Goal: Task Accomplishment & Management: Use online tool/utility

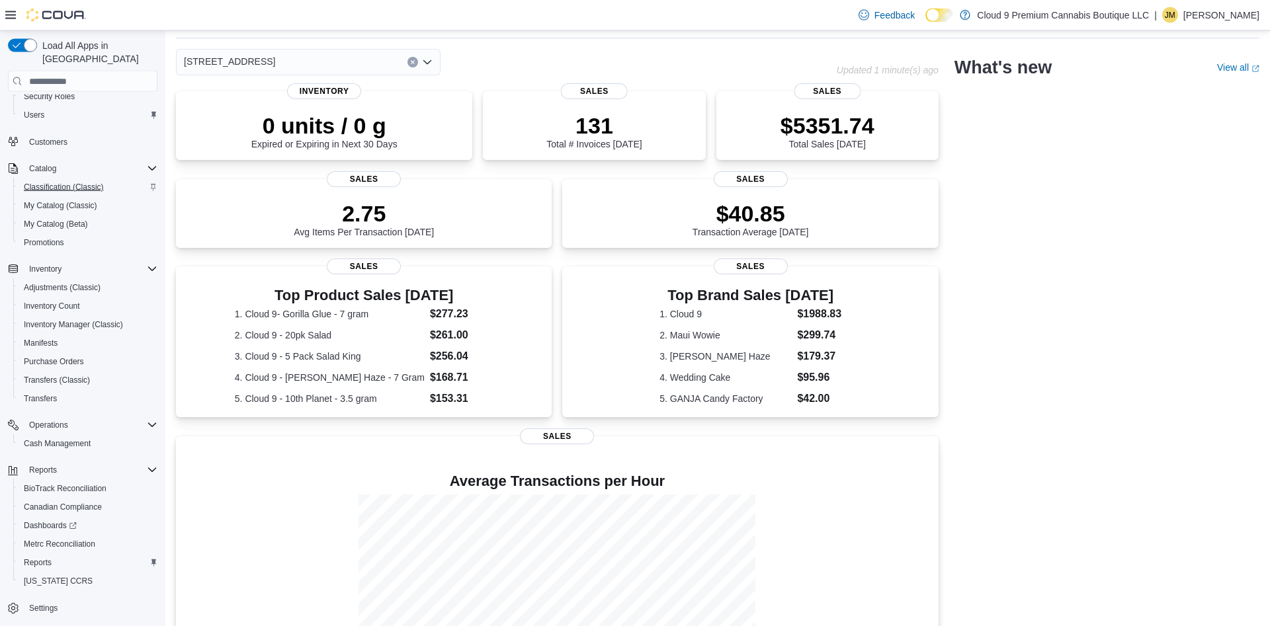
scroll to position [67, 0]
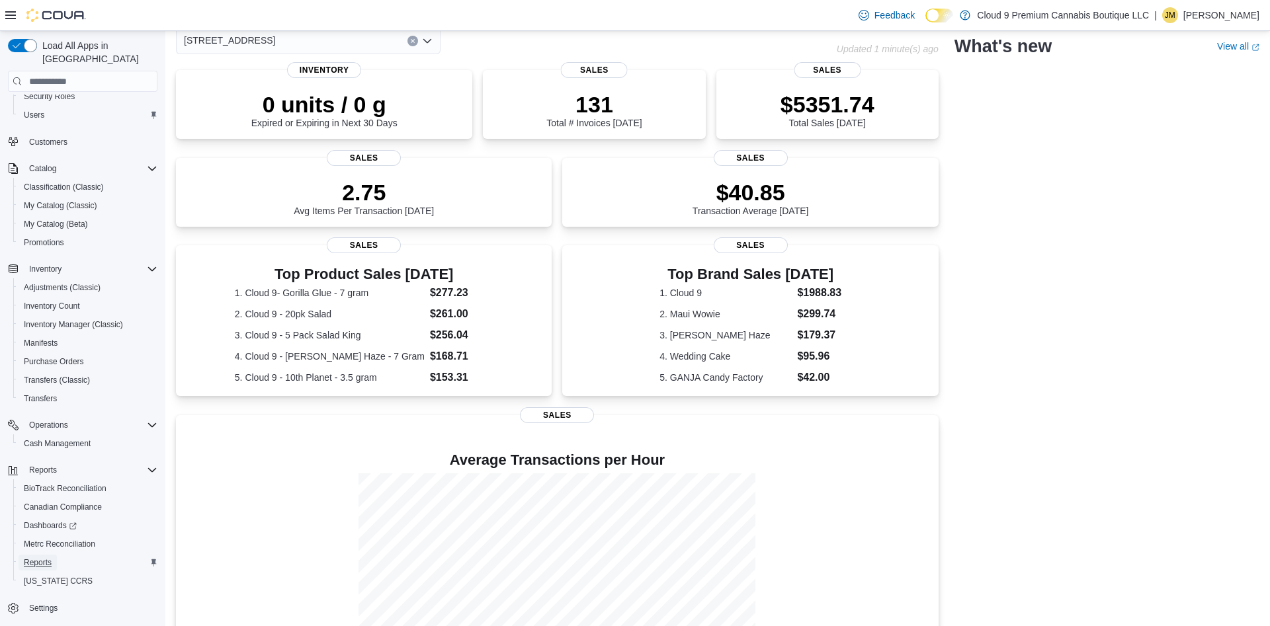
click at [50, 558] on span "Reports" at bounding box center [38, 563] width 28 height 11
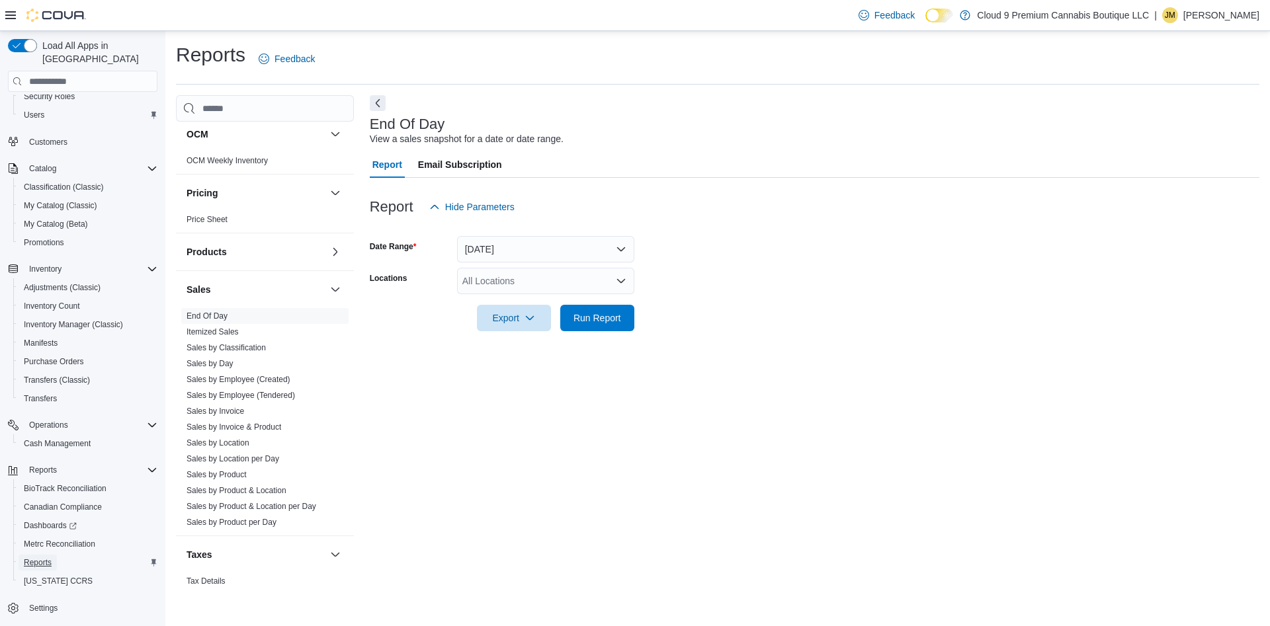
scroll to position [191, 0]
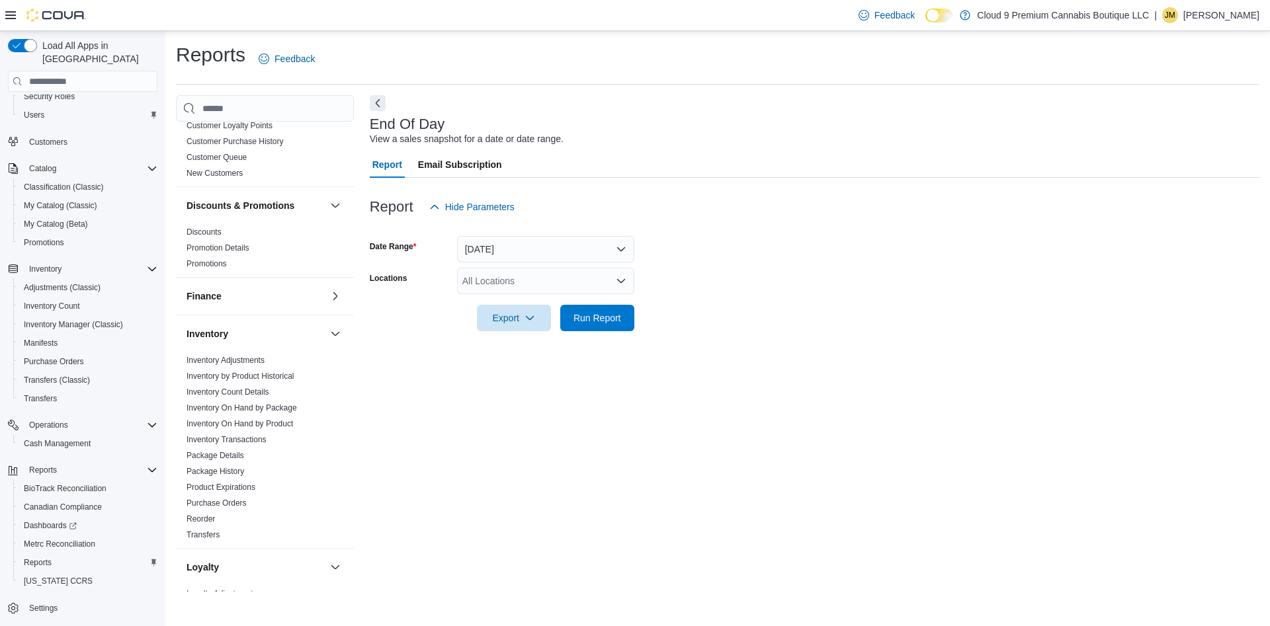
click at [518, 282] on div "All Locations" at bounding box center [545, 281] width 177 height 26
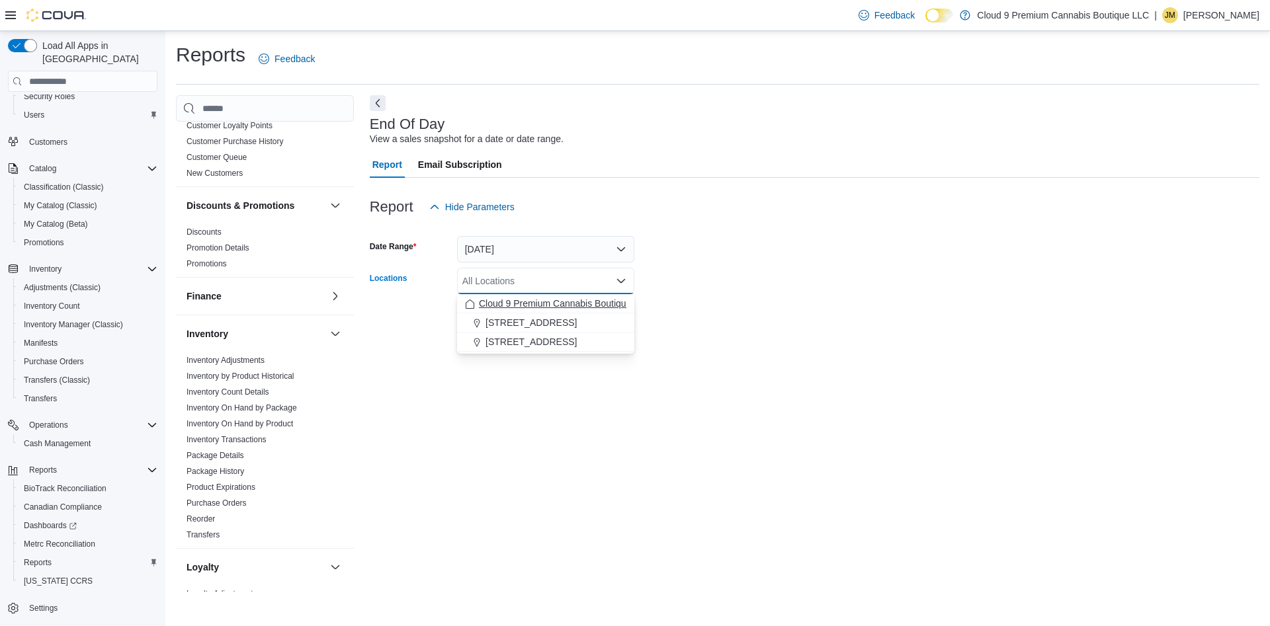
click at [535, 305] on span "Cloud 9 Premium Cannabis Boutique LLC" at bounding box center [565, 303] width 172 height 13
click at [681, 351] on div "End Of Day View a sales snapshot for a date or date range. Report Email Subscri…" at bounding box center [815, 343] width 890 height 496
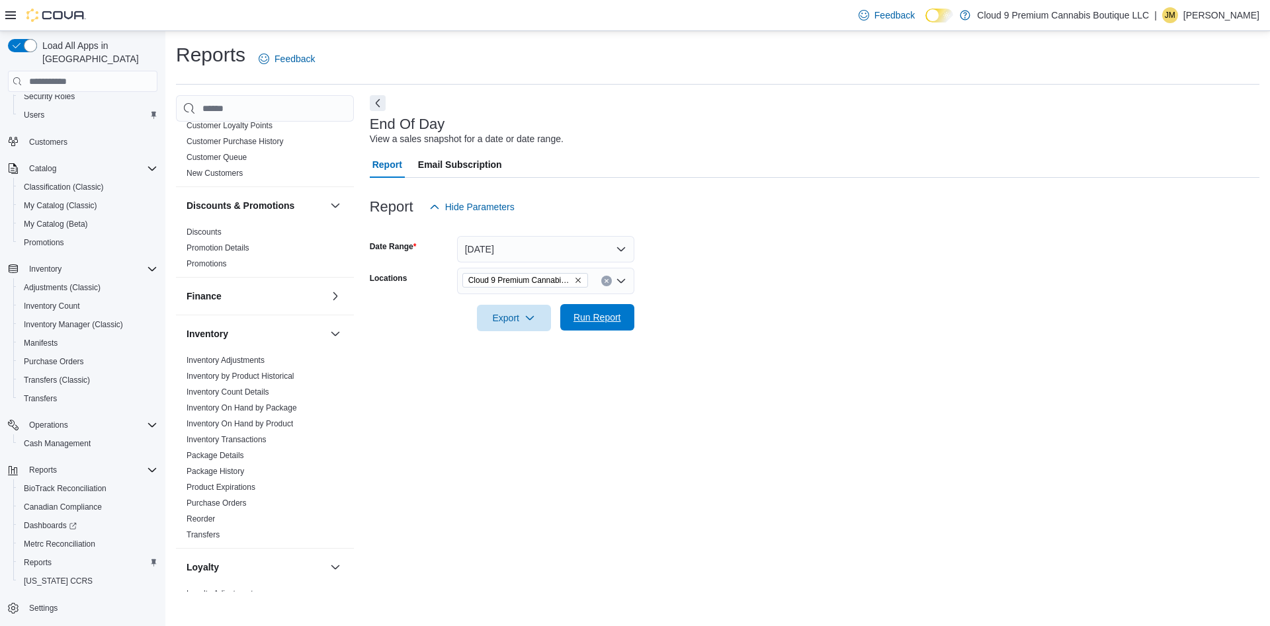
click at [614, 320] on span "Run Report" at bounding box center [598, 317] width 48 height 13
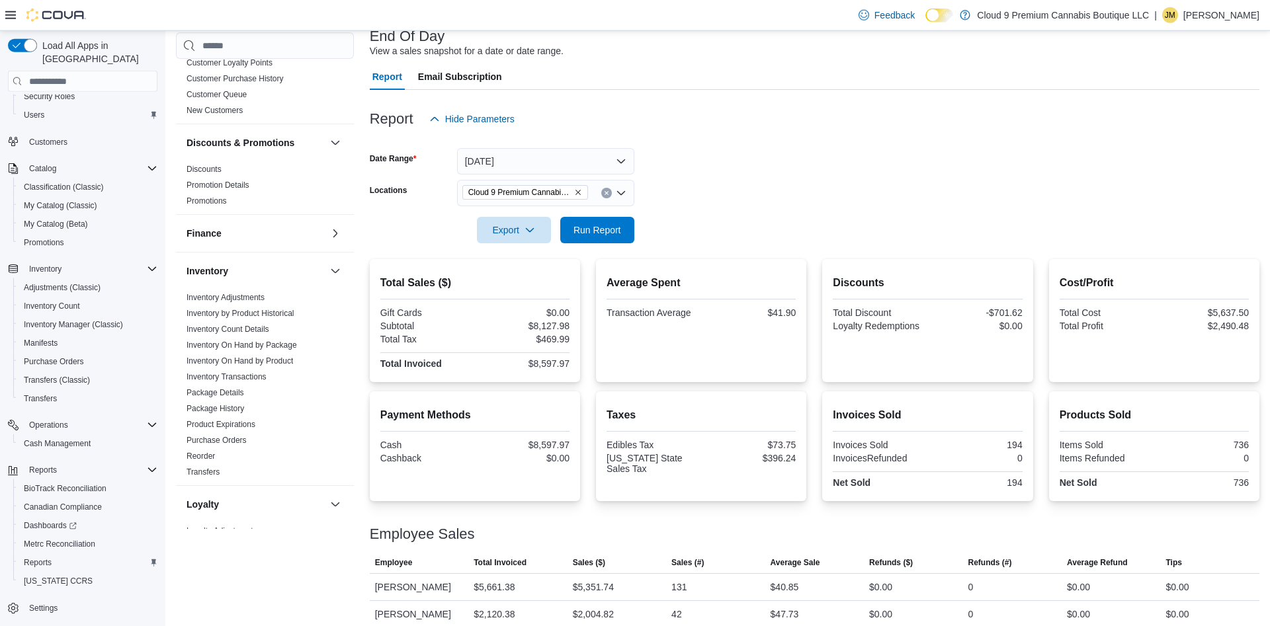
scroll to position [128, 0]
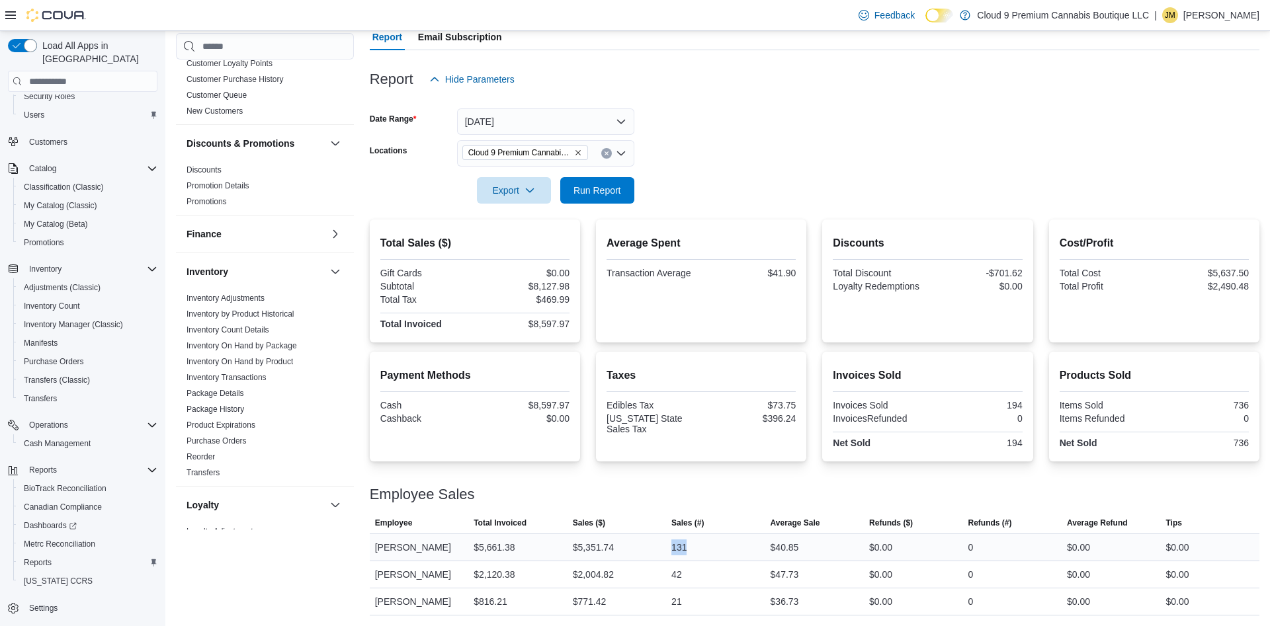
drag, startPoint x: 667, startPoint y: 546, endPoint x: 731, endPoint y: 553, distance: 64.5
click at [731, 553] on div "131" at bounding box center [715, 547] width 99 height 26
drag, startPoint x: 405, startPoint y: 599, endPoint x: 697, endPoint y: 597, distance: 291.7
click at [697, 597] on tr "Employee [PERSON_NAME] Total Invoiced $816.21 Sales ($) $771.42 Sales (#) 21 Av…" at bounding box center [815, 602] width 890 height 27
drag, startPoint x: 374, startPoint y: 570, endPoint x: 740, endPoint y: 570, distance: 365.8
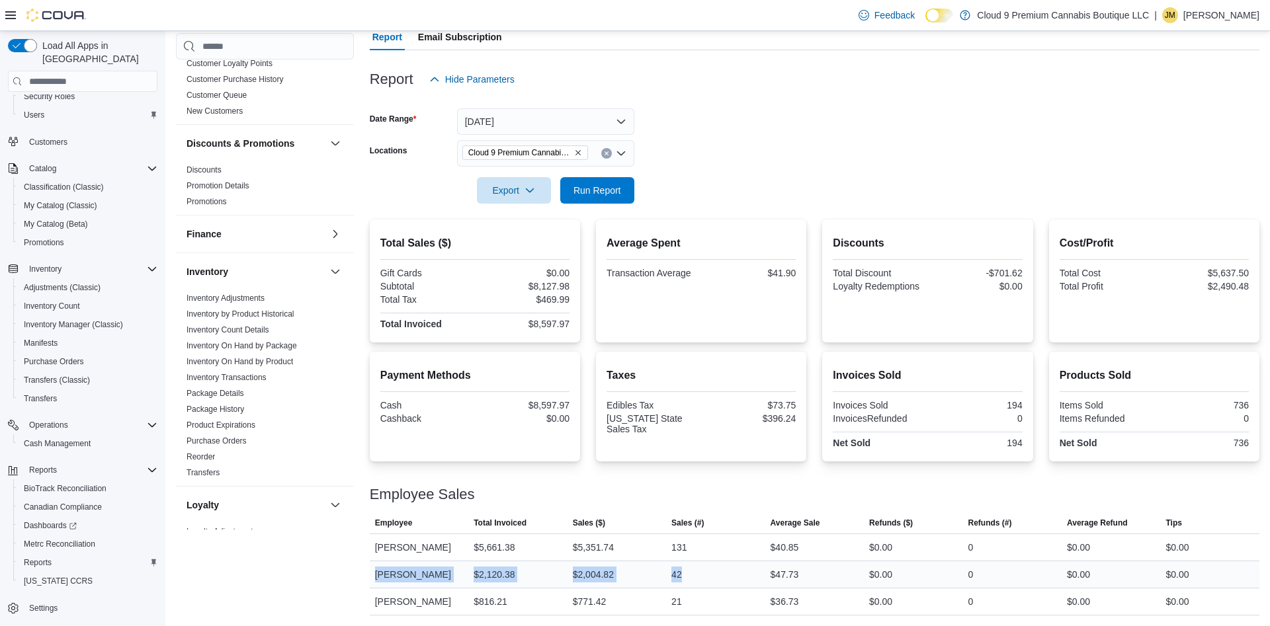
click at [740, 570] on tr "Employee [PERSON_NAME] Total Invoiced $2,120.38 Sales ($) $2,004.82 Sales (#) 4…" at bounding box center [815, 575] width 890 height 27
click at [706, 603] on div "21" at bounding box center [715, 602] width 99 height 26
click at [606, 150] on button "Clear input" at bounding box center [606, 153] width 11 height 11
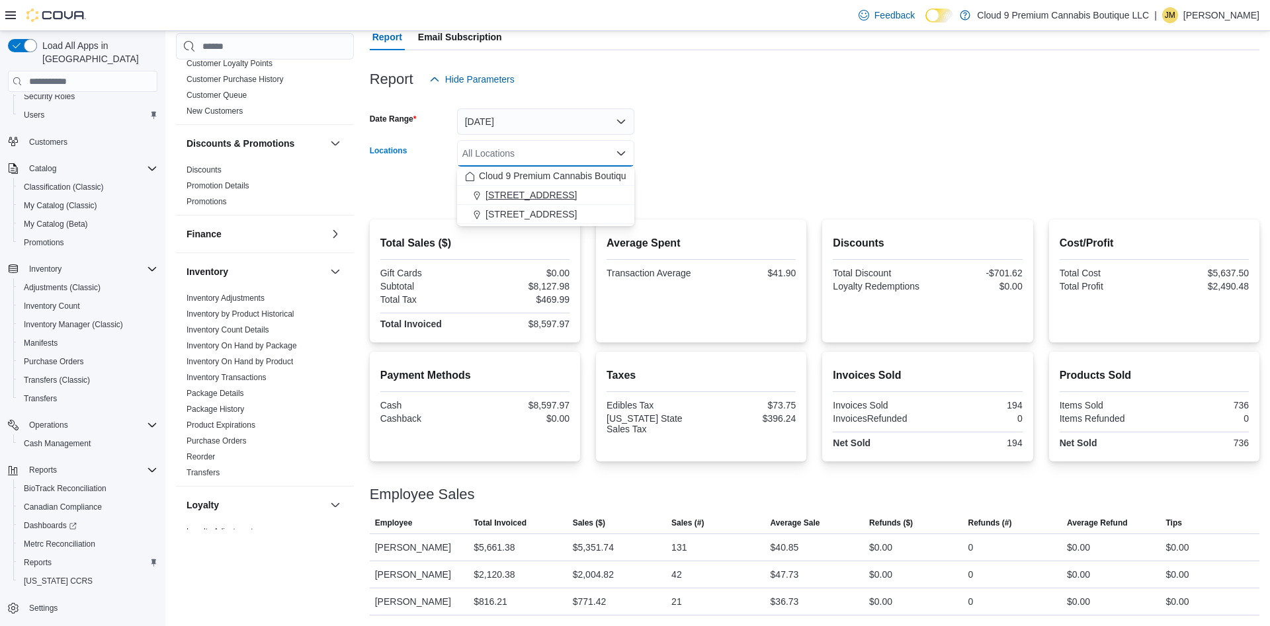
click at [517, 192] on span "[STREET_ADDRESS]" at bounding box center [531, 195] width 91 height 13
click at [753, 173] on div at bounding box center [815, 172] width 890 height 11
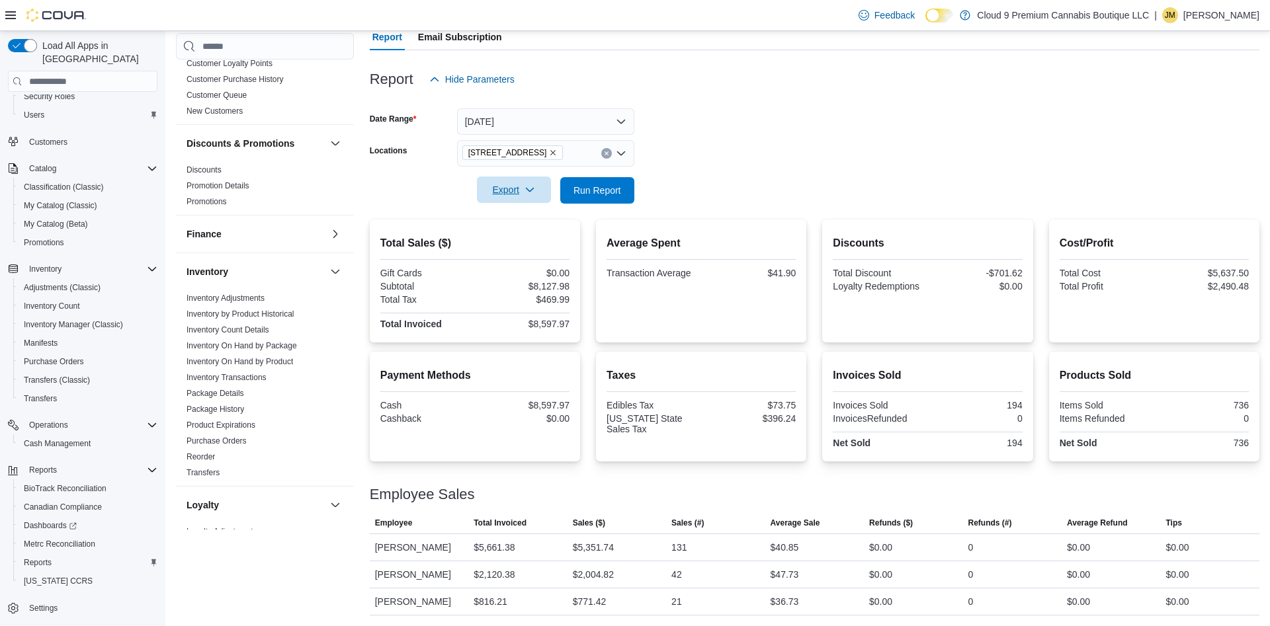
click at [533, 185] on span "Export" at bounding box center [514, 190] width 58 height 26
click at [531, 241] on span "Export to Pdf" at bounding box center [516, 243] width 60 height 11
click at [528, 186] on icon "button" at bounding box center [530, 190] width 11 height 11
click at [742, 148] on form "Date Range [DATE] Locations [STREET_ADDRESS] Export Run Report" at bounding box center [815, 148] width 890 height 111
